Goal: Task Accomplishment & Management: Manage account settings

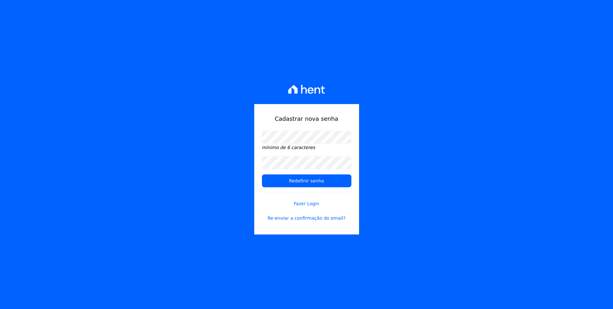
click at [421, 165] on div "Cadastrar nova senha mínimo de 6 caracteres Redefinir senha Fazer Login Re-envi…" at bounding box center [306, 154] width 613 height 309
drag, startPoint x: 418, startPoint y: 140, endPoint x: 407, endPoint y: 145, distance: 11.3
click at [417, 140] on div "Cadastrar nova senha mínimo de 6 caracteres Redefinir senha Fazer Login Re-envi…" at bounding box center [306, 154] width 613 height 309
click at [306, 179] on input "Redefinir senha" at bounding box center [306, 180] width 89 height 13
click at [303, 182] on input "Redefinir senha" at bounding box center [306, 180] width 89 height 13
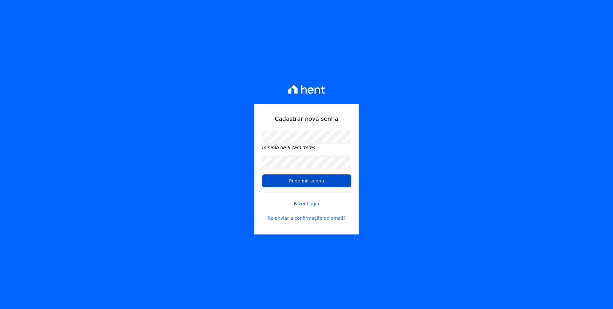
click at [318, 180] on input "Redefinir senha" at bounding box center [306, 180] width 89 height 13
click at [295, 181] on input "Redefinir senha" at bounding box center [306, 180] width 89 height 13
click at [317, 204] on link "Fazer Login" at bounding box center [306, 199] width 89 height 15
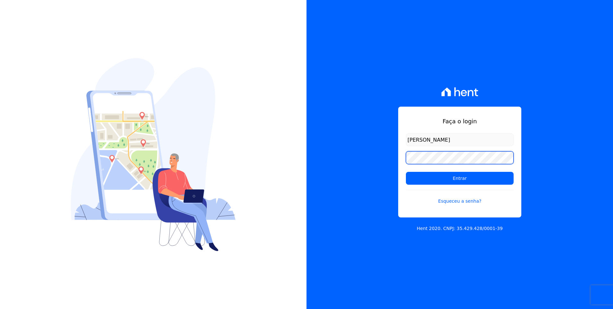
click at [361, 160] on div "Faça o login Eliana Urbinatti Entrar Esqueceu a senha? Hent 2020. CNPJ: 35.429.…" at bounding box center [460, 154] width 307 height 309
click at [406, 172] on input "Entrar" at bounding box center [460, 178] width 108 height 13
click at [492, 166] on form "Eliana Urbinatti Entrar Esqueceu a senha?" at bounding box center [460, 172] width 108 height 79
click at [377, 155] on div "Faça o login Eliana Urbinatti Entrar Esqueceu a senha? Hent 2020. CNPJ: 35.429.…" at bounding box center [460, 154] width 307 height 309
click at [376, 155] on div "Faça o login Eliana Urbinatti Entrar Esqueceu a senha? Hent 2020. CNPJ: 35.429.…" at bounding box center [460, 154] width 307 height 309
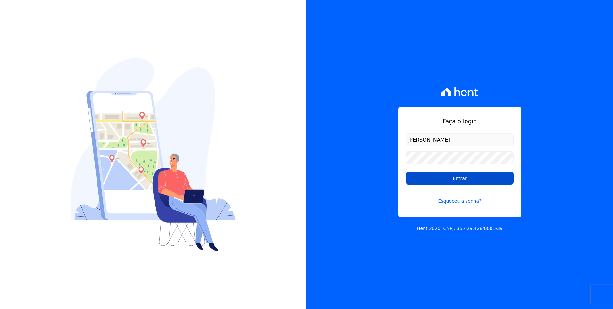
click at [458, 177] on input "Entrar" at bounding box center [460, 178] width 108 height 13
click at [437, 133] on div "Faça o login Eliana Urbinatti Entrar Esqueceu a senha?" at bounding box center [459, 161] width 123 height 111
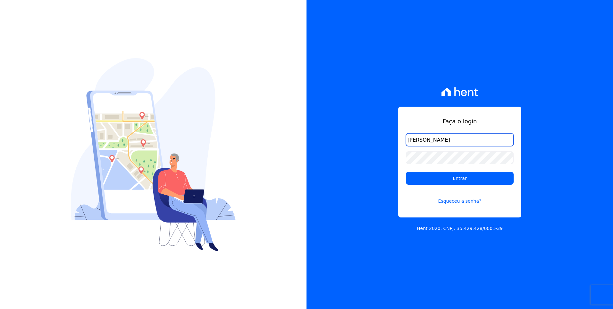
drag, startPoint x: 455, startPoint y: 142, endPoint x: 373, endPoint y: 143, distance: 82.1
click at [373, 143] on div "Faça o login Eliana Urbinatti Entrar Esqueceu a senha? Hent 2020. CNPJ: 35.429.…" at bounding box center [460, 154] width 307 height 309
type input "[PERSON_NAME][EMAIL_ADDRESS][DOMAIN_NAME]"
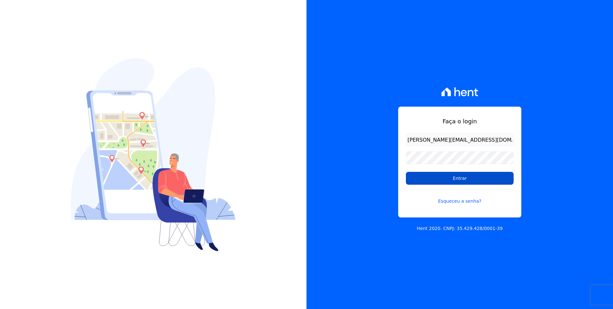
click at [413, 178] on input "Entrar" at bounding box center [460, 178] width 108 height 13
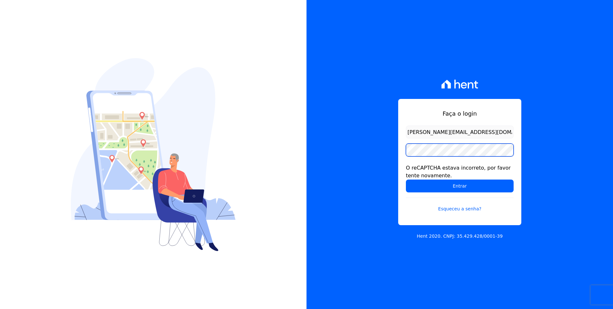
click at [406, 179] on input "Entrar" at bounding box center [460, 185] width 108 height 13
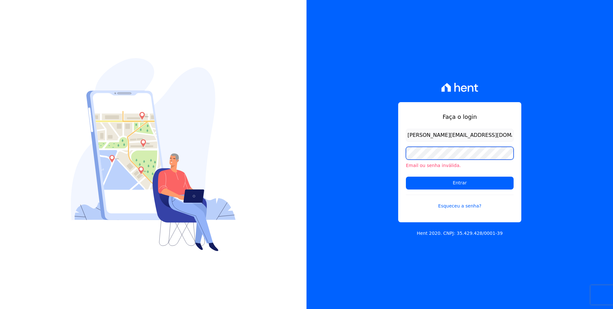
click at [406, 176] on input "Entrar" at bounding box center [460, 182] width 108 height 13
